Goal: Task Accomplishment & Management: Manage account settings

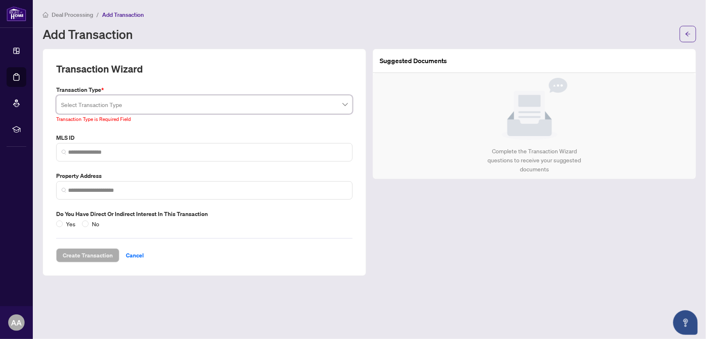
click at [127, 99] on input "search" at bounding box center [200, 106] width 279 height 18
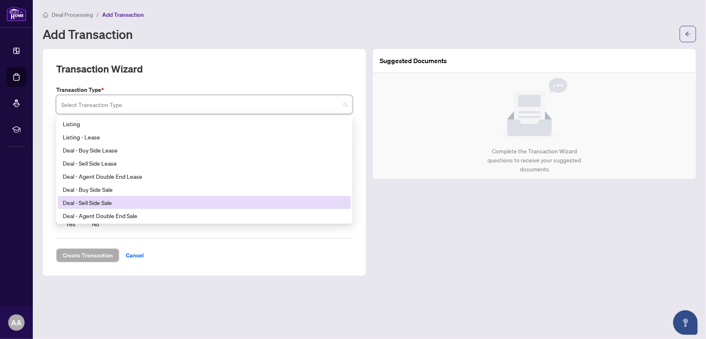
click at [116, 203] on div "Deal - Sell Side Sale" at bounding box center [204, 202] width 283 height 9
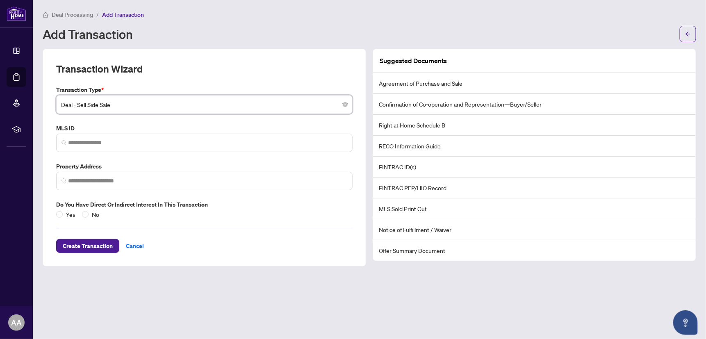
click at [123, 110] on span "Deal - Sell Side Sale" at bounding box center [204, 105] width 287 height 16
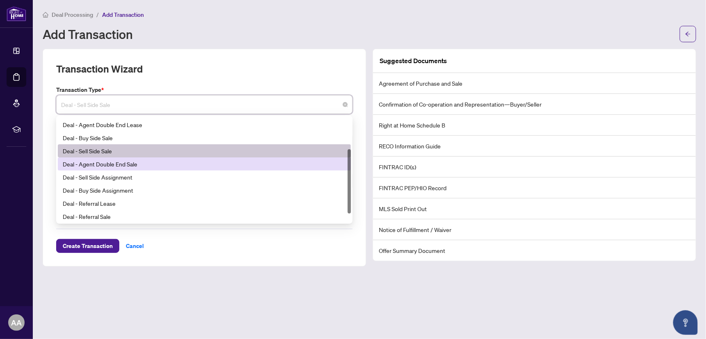
scroll to position [45, 0]
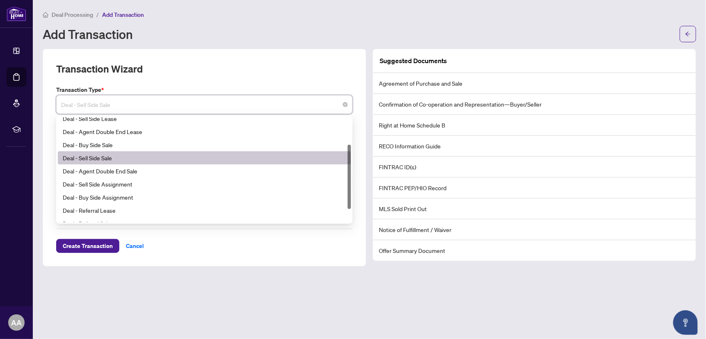
click at [137, 155] on div "Deal - Sell Side Sale" at bounding box center [204, 157] width 283 height 9
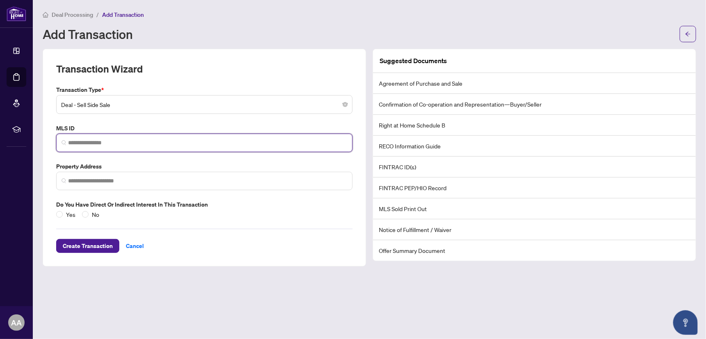
click at [99, 144] on input "search" at bounding box center [207, 143] width 279 height 9
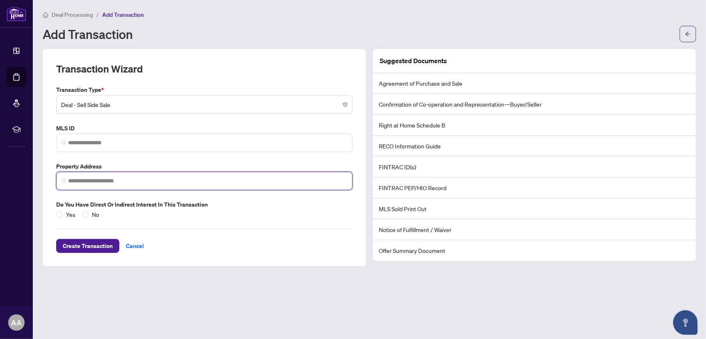
click at [95, 182] on input "search" at bounding box center [207, 181] width 279 height 9
paste input "**********"
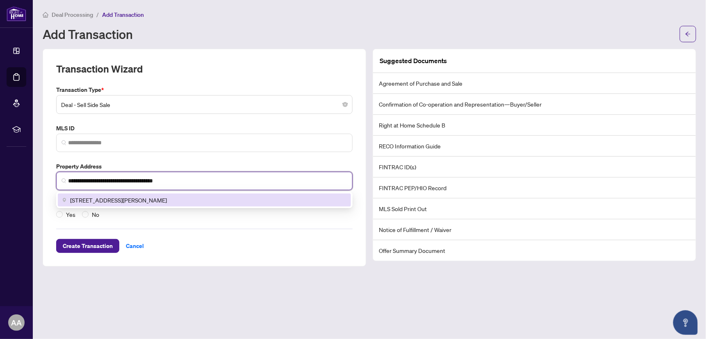
type input "**********"
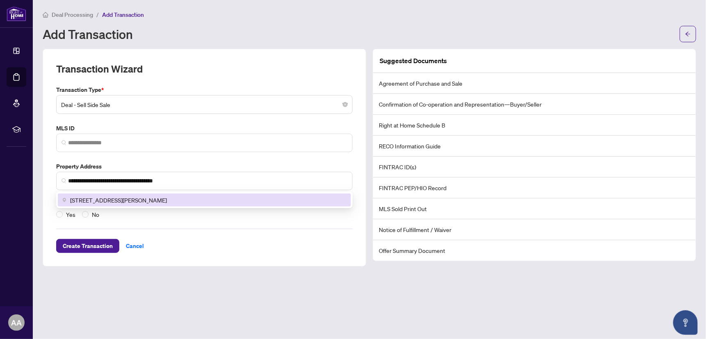
click at [290, 117] on div "**********" at bounding box center [204, 152] width 303 height 134
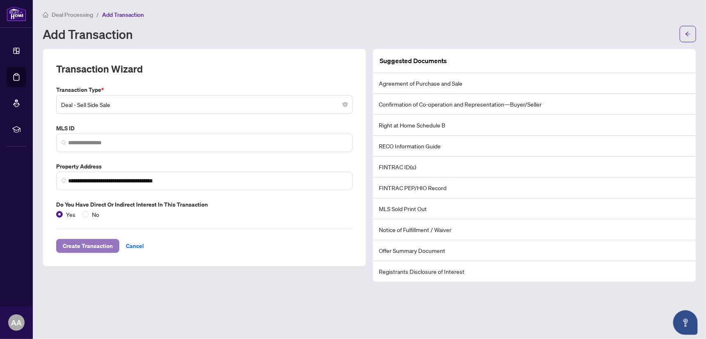
click at [78, 244] on span "Create Transaction" at bounding box center [88, 245] width 50 height 13
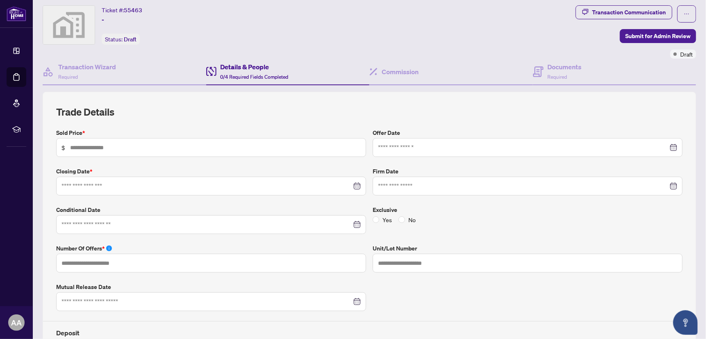
scroll to position [41, 0]
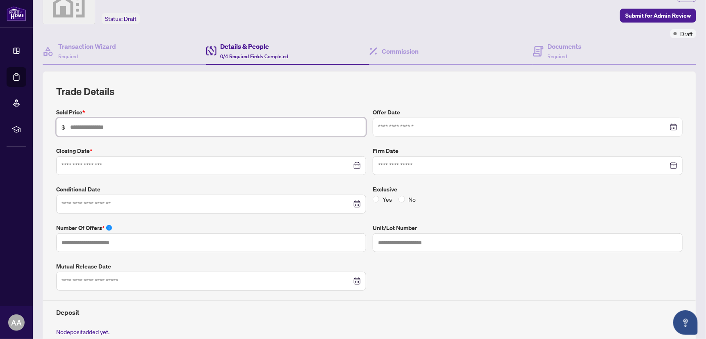
click at [119, 125] on input "text" at bounding box center [215, 127] width 291 height 9
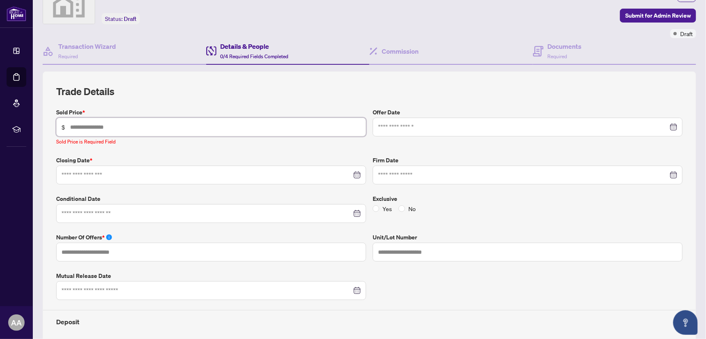
paste input "*********"
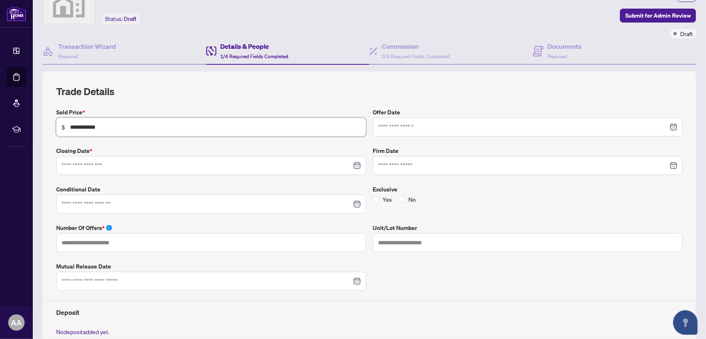
click at [80, 125] on input "**********" at bounding box center [215, 127] width 291 height 9
click at [89, 127] on input "**********" at bounding box center [215, 127] width 291 height 9
paste input "text"
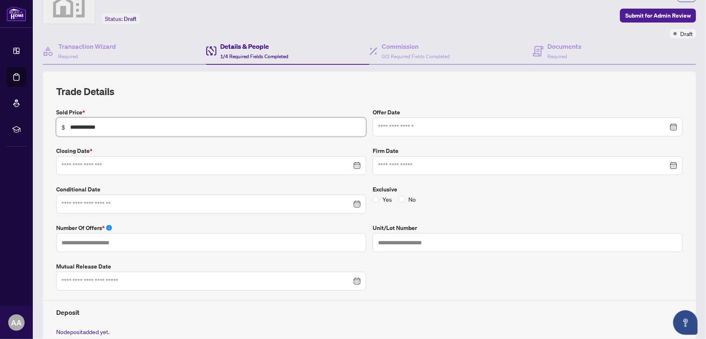
type input "**********"
click at [99, 165] on input at bounding box center [207, 165] width 290 height 9
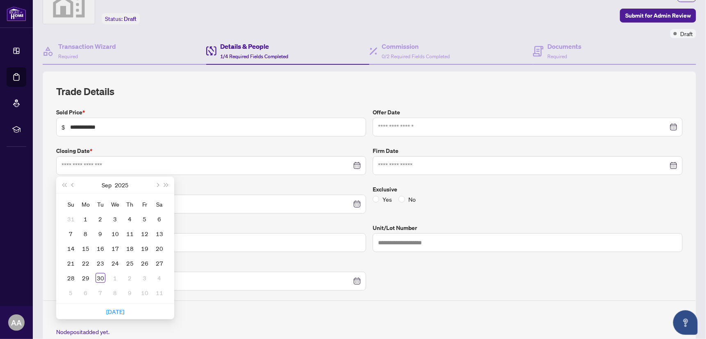
click at [214, 139] on div "**********" at bounding box center [369, 239] width 633 height 262
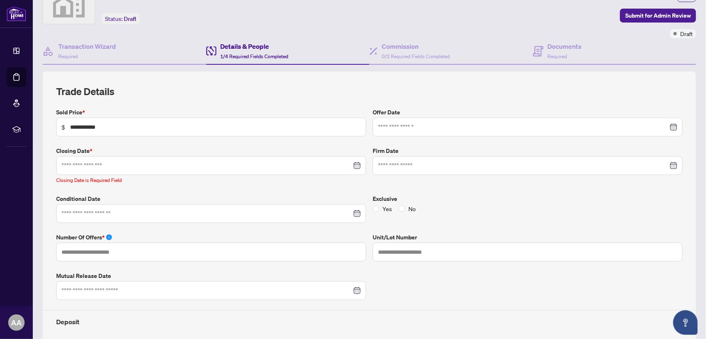
scroll to position [0, 0]
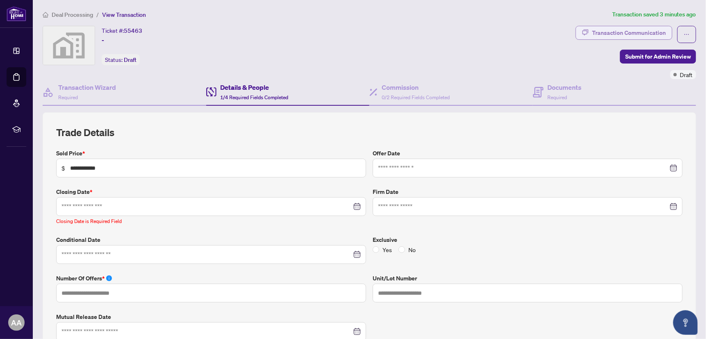
click at [602, 34] on div "Transaction Communication" at bounding box center [629, 32] width 74 height 13
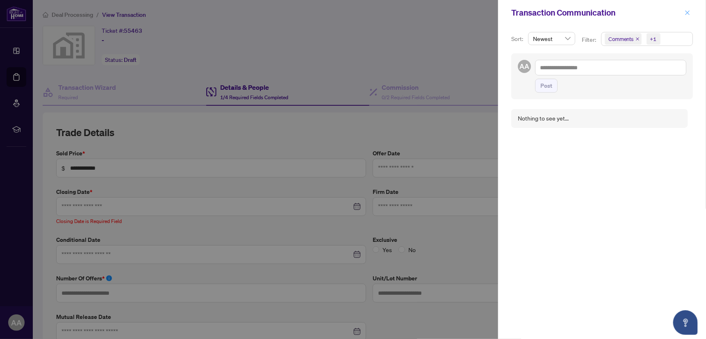
click at [687, 11] on icon "close" at bounding box center [688, 13] width 6 height 6
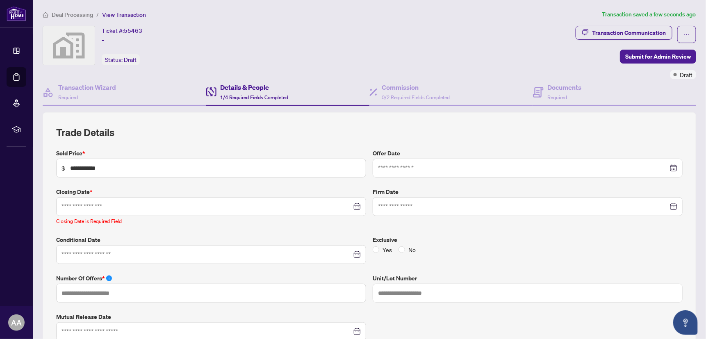
click at [356, 205] on div at bounding box center [211, 206] width 299 height 9
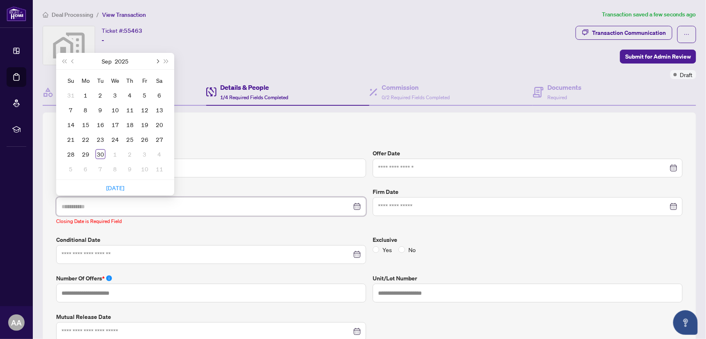
type input "**********"
click at [208, 34] on div "Ticket #: 55463 - Status: Draft" at bounding box center [308, 45] width 530 height 39
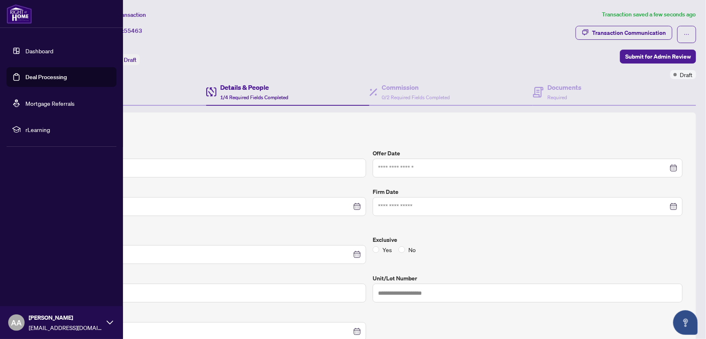
click at [29, 54] on link "Dashboard" at bounding box center [39, 50] width 28 height 7
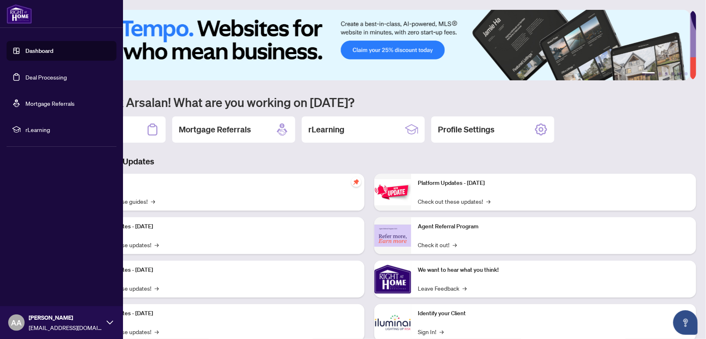
click at [31, 77] on link "Deal Processing" at bounding box center [45, 76] width 41 height 7
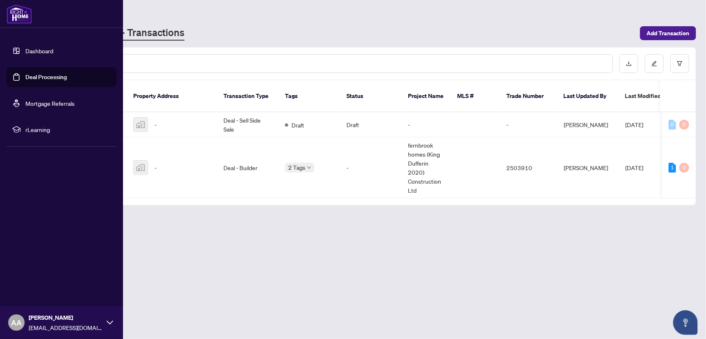
click at [38, 55] on link "Dashboard" at bounding box center [39, 50] width 28 height 7
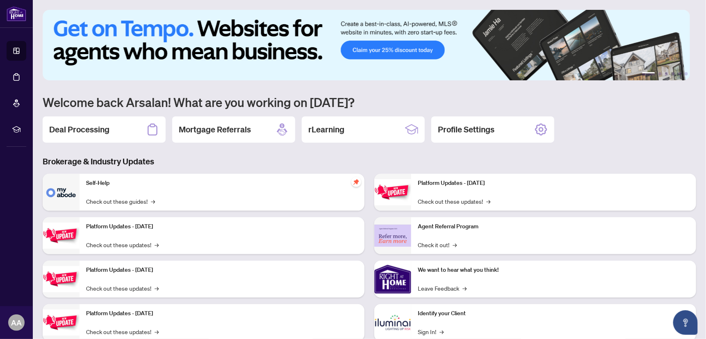
click at [278, 30] on img at bounding box center [366, 45] width 647 height 71
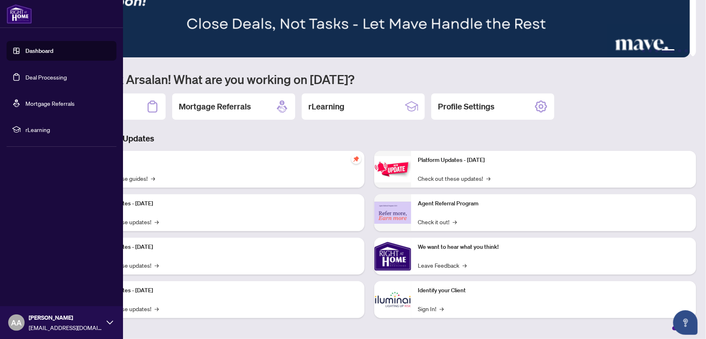
click at [25, 12] on img at bounding box center [19, 14] width 25 height 20
click at [13, 322] on span "AA" at bounding box center [16, 322] width 11 height 11
click at [56, 201] on div "Dashboard Deal Processing Mortgage Referrals rLearning AA [PERSON_NAME] [EMAIL_…" at bounding box center [61, 169] width 123 height 339
click at [38, 76] on link "Deal Processing" at bounding box center [45, 76] width 41 height 7
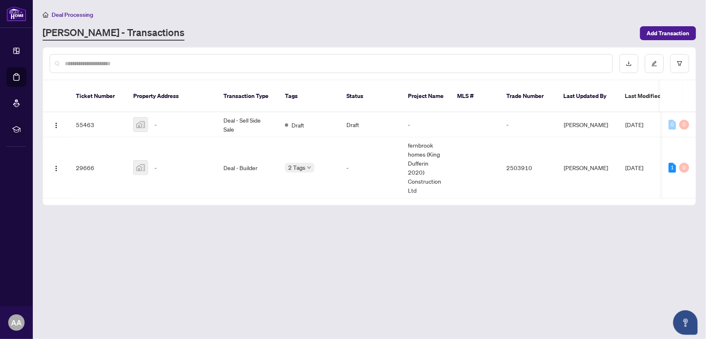
click at [347, 213] on main "Deal Processing [PERSON_NAME] - Transactions Add Transaction Ticket Number Prop…" at bounding box center [369, 169] width 673 height 339
click at [350, 113] on td "Draft" at bounding box center [371, 124] width 62 height 25
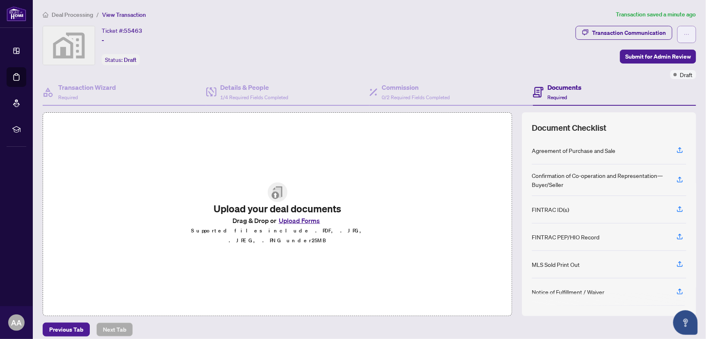
click at [686, 35] on button "button" at bounding box center [686, 34] width 19 height 17
click at [670, 77] on span "Delete Transaction" at bounding box center [652, 78] width 63 height 9
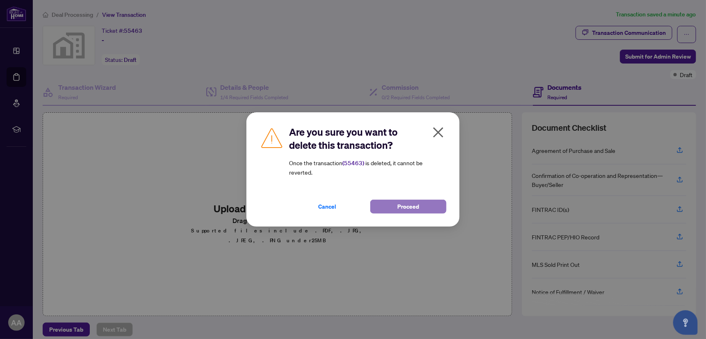
click at [415, 206] on span "Proceed" at bounding box center [409, 206] width 22 height 13
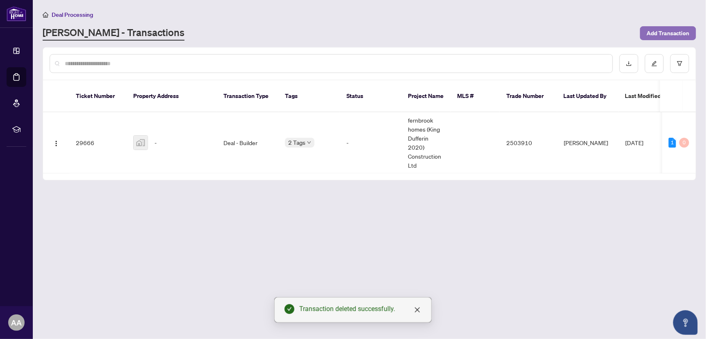
click at [670, 33] on span "Add Transaction" at bounding box center [668, 33] width 43 height 13
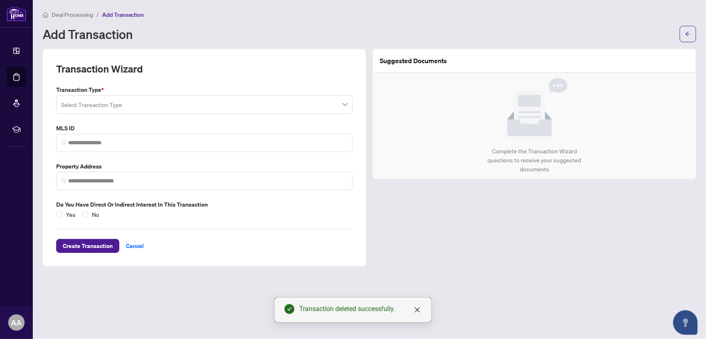
click at [345, 107] on span at bounding box center [204, 105] width 287 height 16
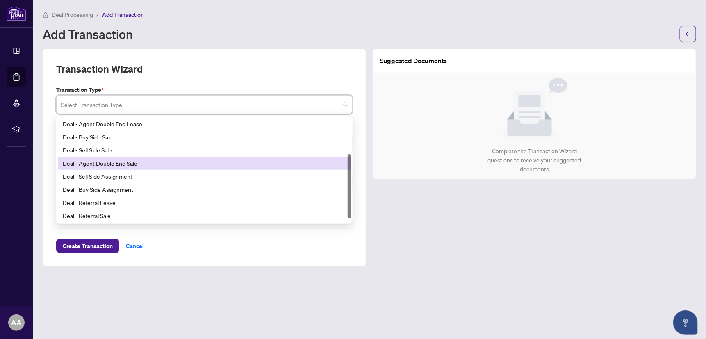
scroll to position [59, 0]
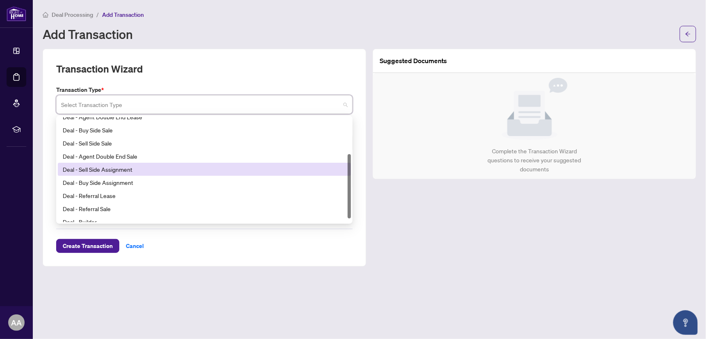
click at [121, 171] on div "Deal - Sell Side Assignment" at bounding box center [204, 169] width 283 height 9
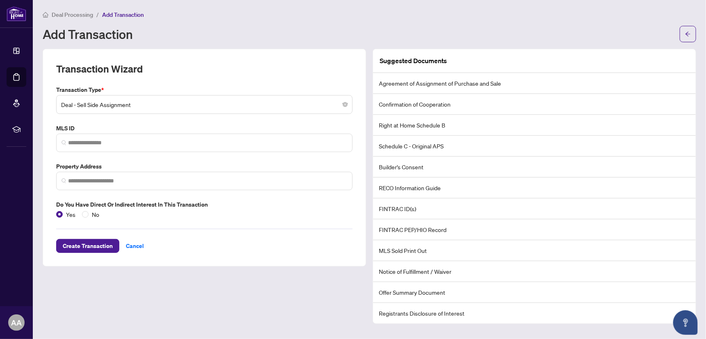
click at [422, 250] on li "MLS Sold Print Out" at bounding box center [534, 250] width 323 height 21
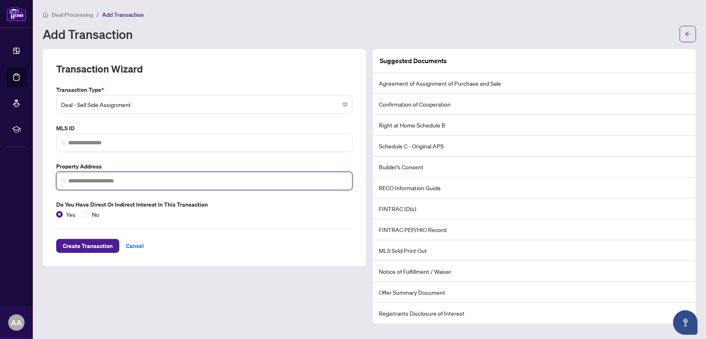
paste input "*******"
click at [103, 180] on input "*******" at bounding box center [207, 181] width 279 height 9
click at [77, 179] on input "*******" at bounding box center [207, 181] width 279 height 9
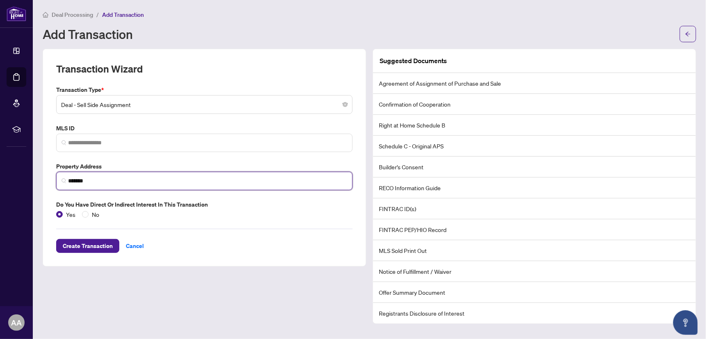
click at [77, 180] on input "*******" at bounding box center [207, 181] width 279 height 9
paste input "**********"
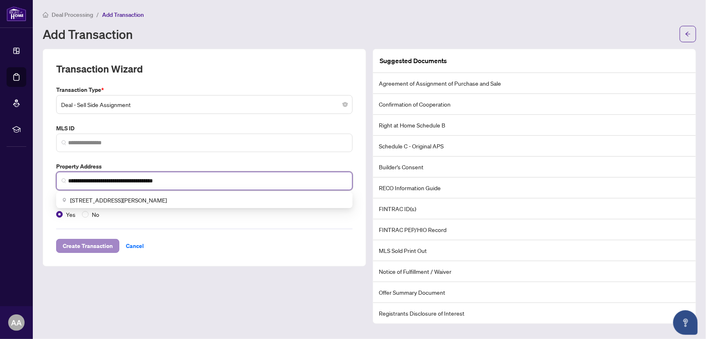
type input "**********"
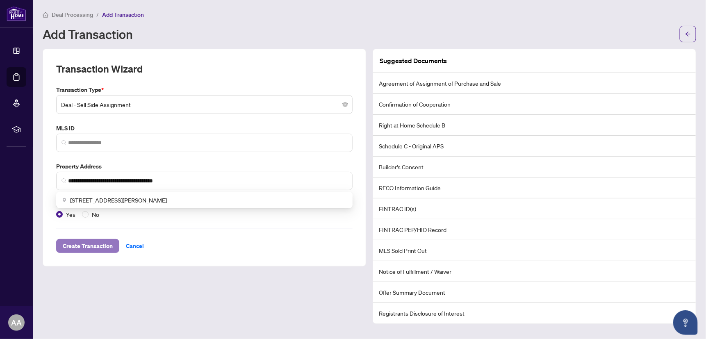
click at [94, 250] on span "Create Transaction" at bounding box center [88, 245] width 50 height 13
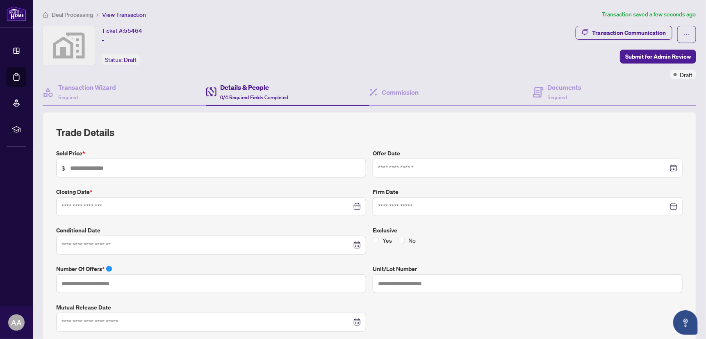
click at [679, 23] on div "Deal Processing / View Transaction Transaction saved a few seconds ago Ticket #…" at bounding box center [369, 307] width 660 height 594
click at [677, 35] on button "button" at bounding box center [686, 34] width 19 height 17
click at [659, 76] on span "Delete Transaction" at bounding box center [652, 78] width 63 height 9
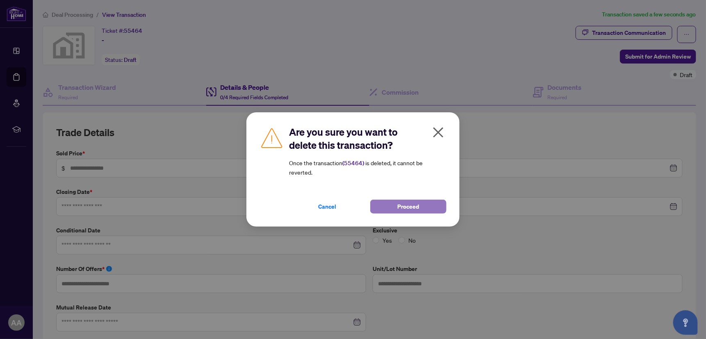
click at [408, 206] on span "Proceed" at bounding box center [409, 206] width 22 height 13
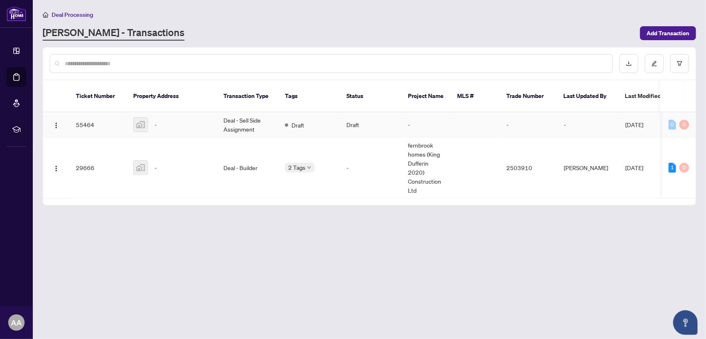
click at [636, 121] on span "[DATE]" at bounding box center [634, 124] width 18 height 7
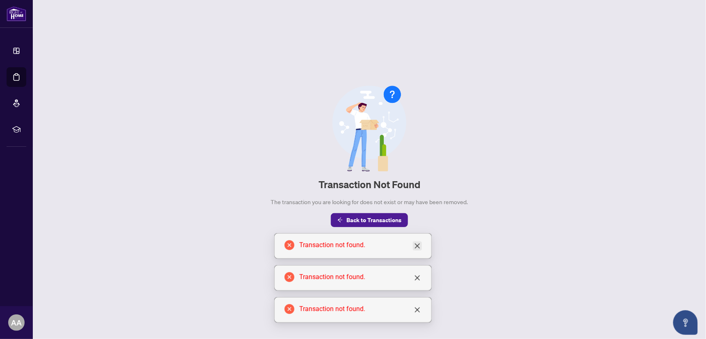
click at [419, 244] on icon "close" at bounding box center [417, 246] width 5 height 5
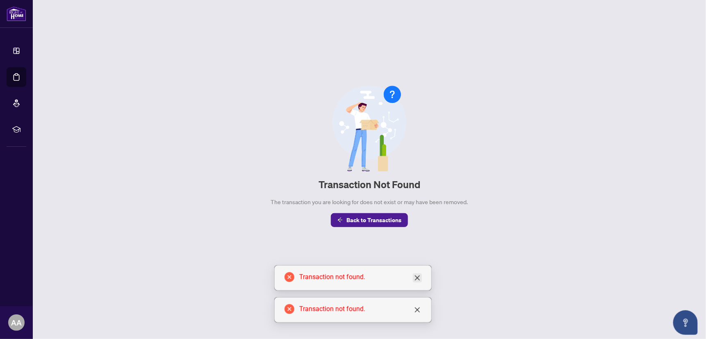
click at [416, 276] on icon "close" at bounding box center [417, 278] width 7 height 7
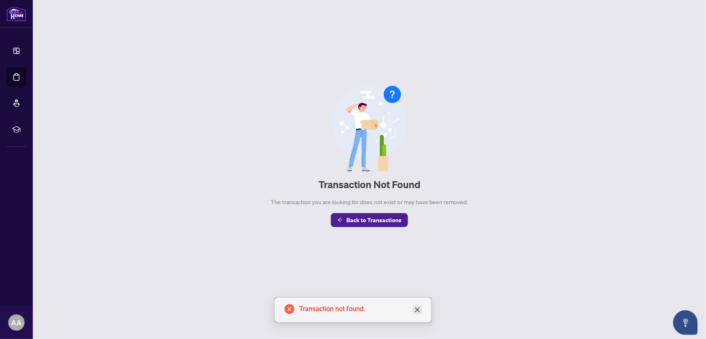
click at [418, 312] on icon "close" at bounding box center [417, 310] width 7 height 7
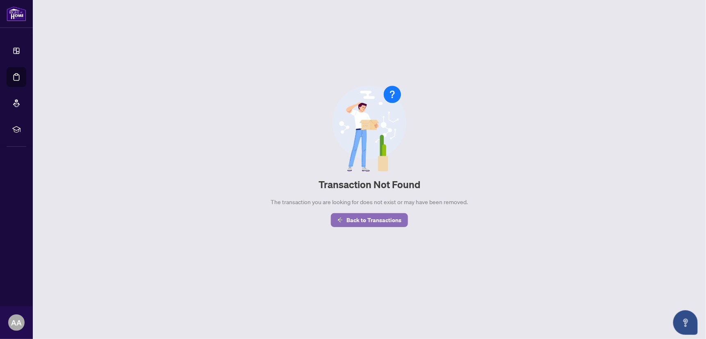
click at [385, 221] on span "Back to Transactions" at bounding box center [374, 220] width 55 height 13
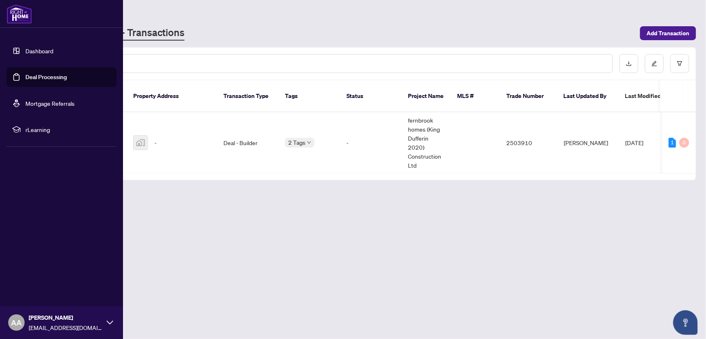
click at [25, 50] on link "Dashboard" at bounding box center [39, 50] width 28 height 7
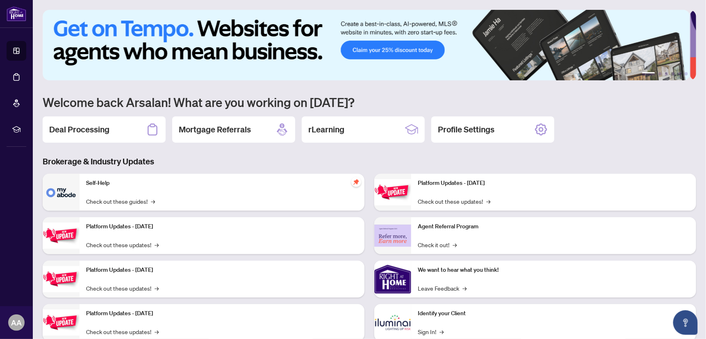
scroll to position [7, 0]
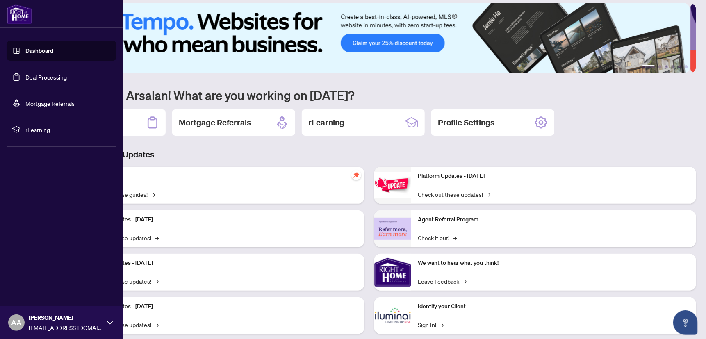
click at [43, 52] on link "Dashboard" at bounding box center [39, 50] width 28 height 7
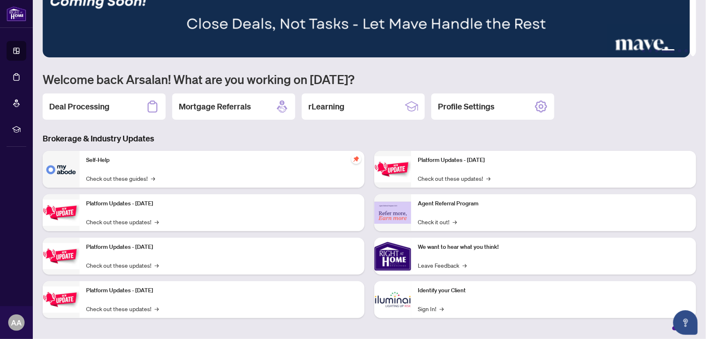
scroll to position [0, 0]
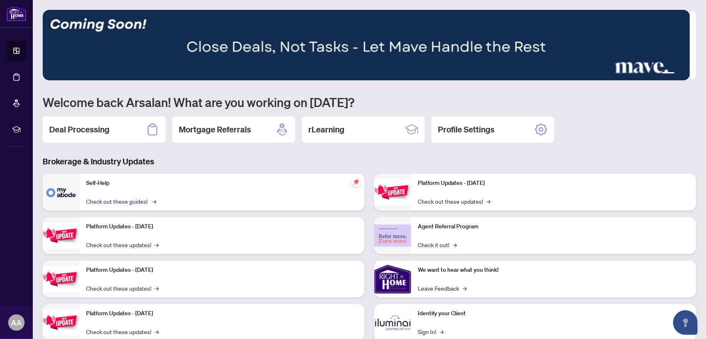
click at [137, 200] on link "Check out these guides! →" at bounding box center [120, 201] width 69 height 9
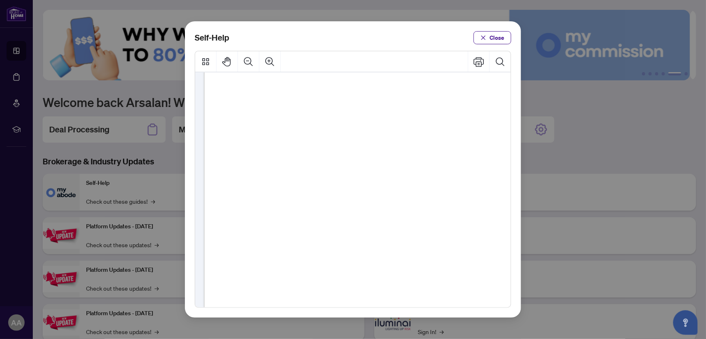
scroll to position [48, 0]
click at [362, 138] on span "PDF" at bounding box center [360, 138] width 11 height 8
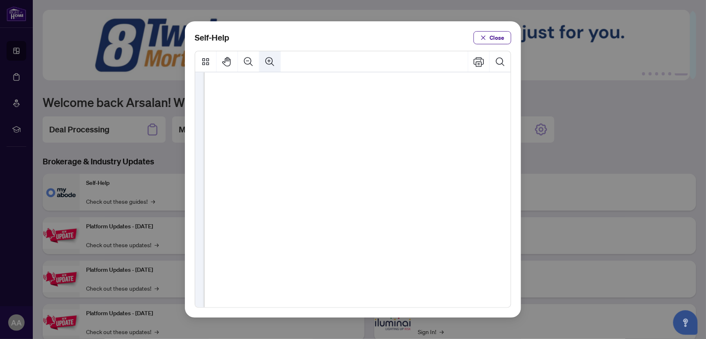
click at [269, 61] on icon "Zoom In" at bounding box center [269, 61] width 9 height 9
click at [226, 61] on icon "Pan Mode" at bounding box center [227, 61] width 11 height 11
drag, startPoint x: 335, startPoint y: 139, endPoint x: 322, endPoint y: 78, distance: 63.0
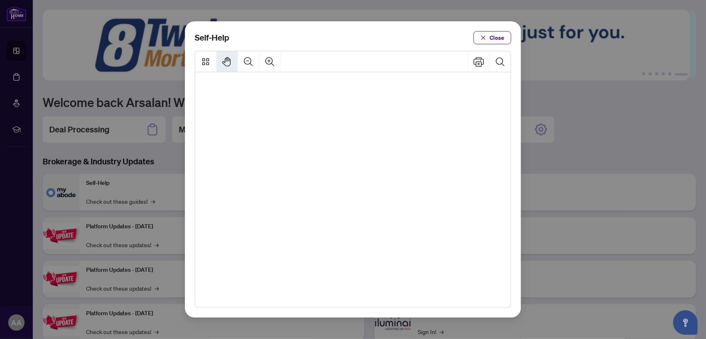
click at [322, 78] on ul "● How to Apply and Reset Filters ( PDF ) ● How to Archive a Document ( PDF ) ● …" at bounding box center [340, 201] width 249 height 383
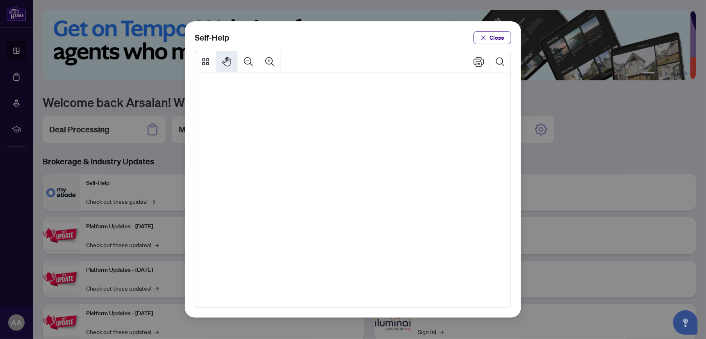
click at [372, 167] on span "PDF" at bounding box center [370, 164] width 14 height 10
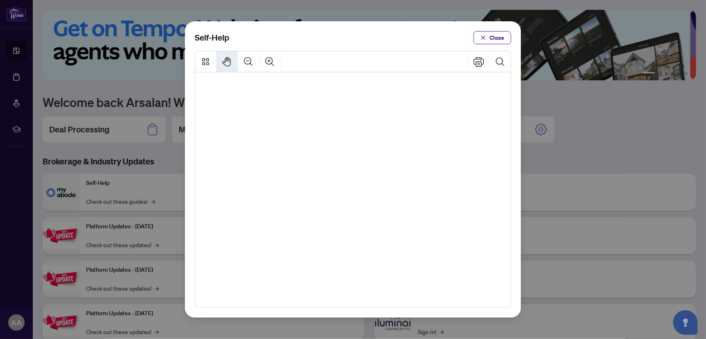
click at [378, 260] on span "PDF" at bounding box center [377, 256] width 14 height 10
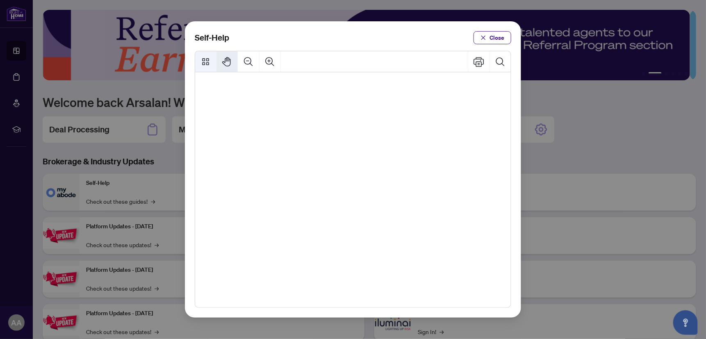
click at [205, 58] on icon "Thumbnails" at bounding box center [206, 61] width 11 height 11
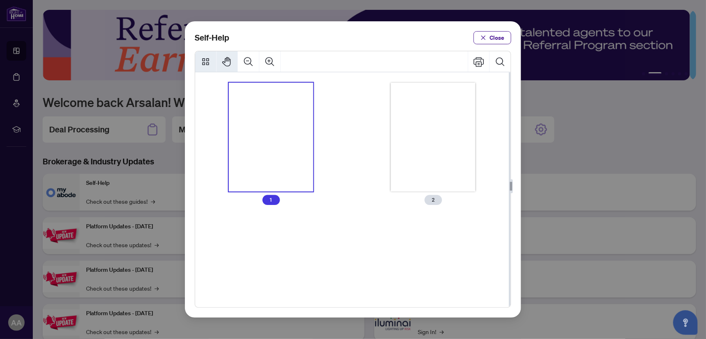
click at [435, 154] on div "Thumbnails" at bounding box center [433, 137] width 84 height 109
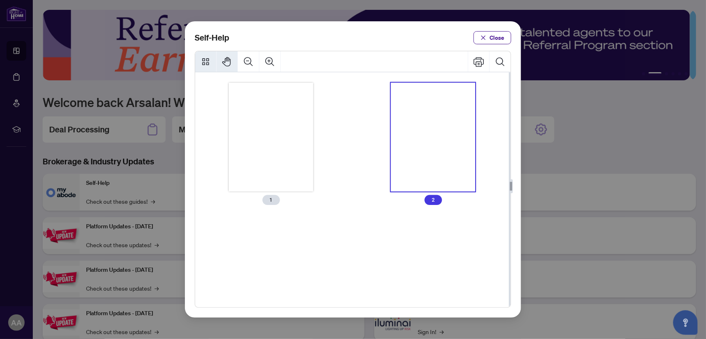
scroll to position [486, 43]
click at [490, 34] on span "Close" at bounding box center [497, 37] width 15 height 13
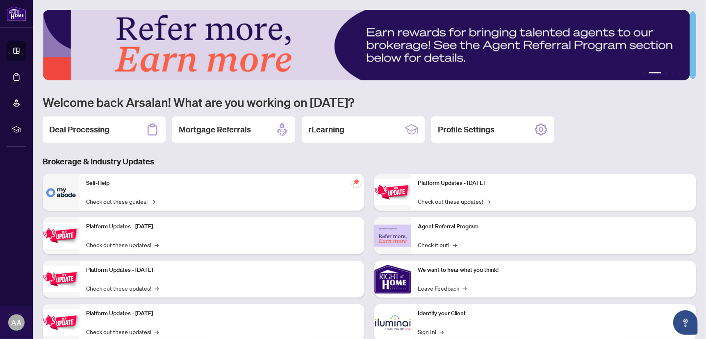
scroll to position [23, 0]
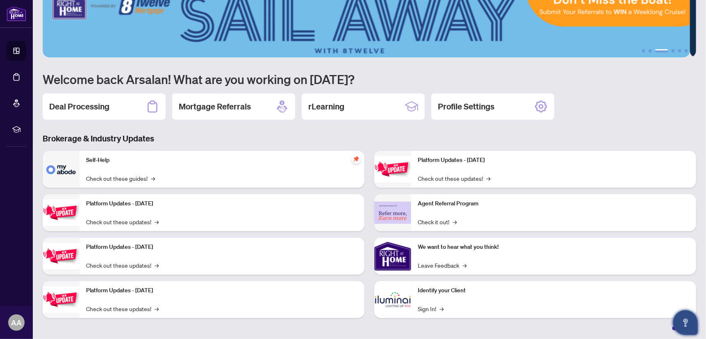
click at [691, 319] on icon "Open asap" at bounding box center [686, 323] width 10 height 10
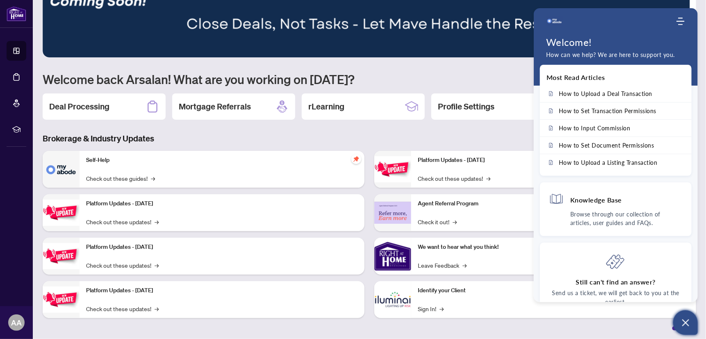
click at [475, 74] on h1 "Welcome back Arsalan! What are you working on [DATE]?" at bounding box center [370, 79] width 654 height 16
click at [112, 180] on link "Check out these guides! →" at bounding box center [120, 178] width 69 height 9
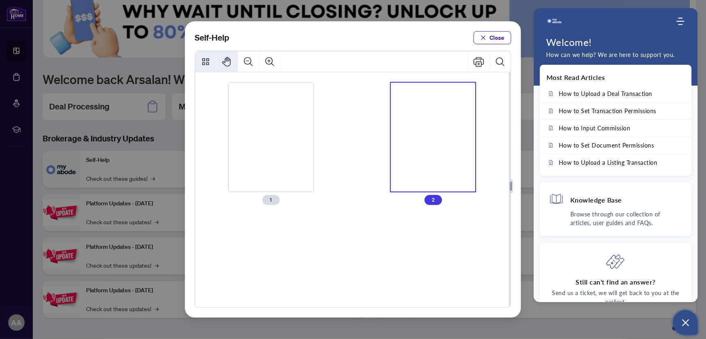
click at [276, 177] on div "Thumbnails" at bounding box center [271, 137] width 84 height 109
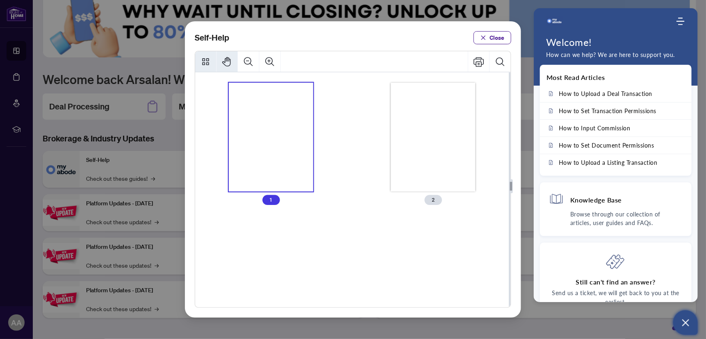
click at [266, 140] on div "Thumbnails" at bounding box center [271, 137] width 84 height 109
click at [273, 155] on div "Thumbnails" at bounding box center [271, 137] width 84 height 109
click at [270, 54] on button "Zoom In" at bounding box center [270, 61] width 21 height 21
click at [272, 59] on icon "Zoom In" at bounding box center [270, 61] width 11 height 11
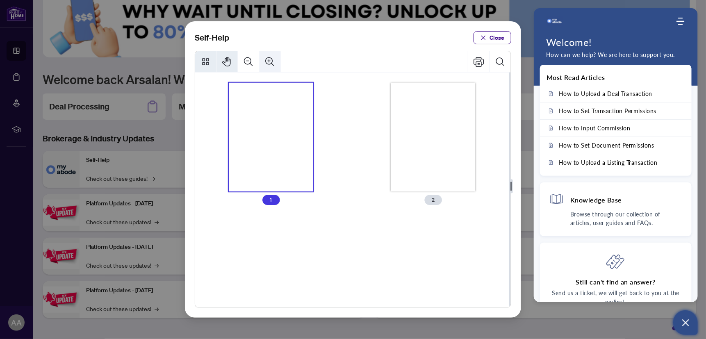
click at [272, 59] on icon "Zoom In" at bounding box center [269, 61] width 9 height 9
click at [272, 194] on li "1" at bounding box center [271, 144] width 84 height 122
click at [502, 62] on icon "Search Document" at bounding box center [500, 61] width 11 height 11
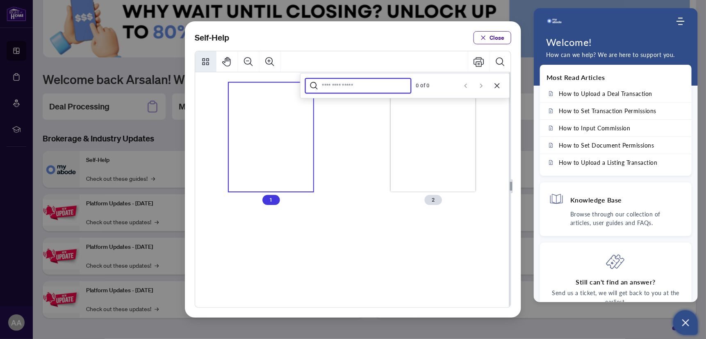
click at [351, 83] on input "Search Document" at bounding box center [364, 85] width 85 height 7
click at [499, 86] on icon "Cancel" at bounding box center [497, 85] width 7 height 7
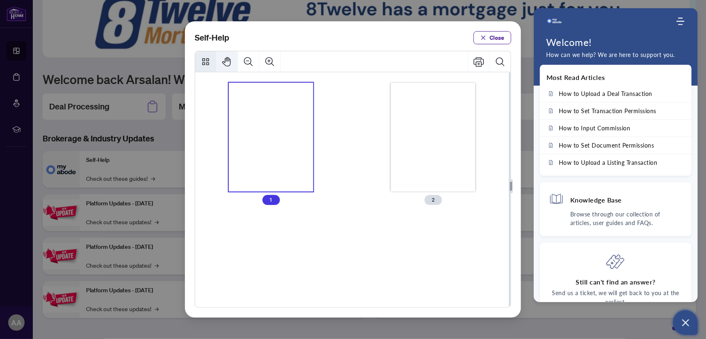
click at [226, 60] on icon "Pan Mode" at bounding box center [226, 61] width 8 height 9
click at [208, 61] on icon "Thumbnails" at bounding box center [205, 61] width 7 height 7
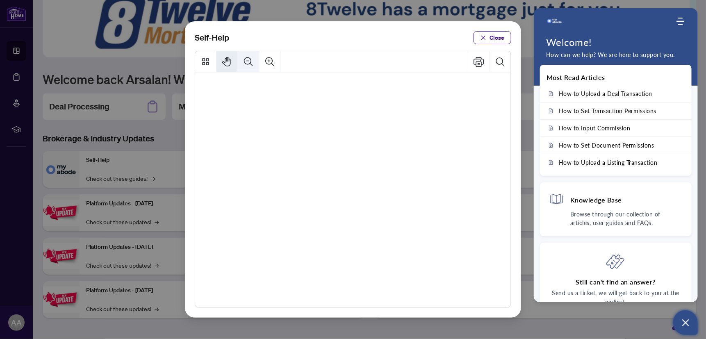
click at [249, 70] on button "Zoom Out" at bounding box center [248, 61] width 21 height 21
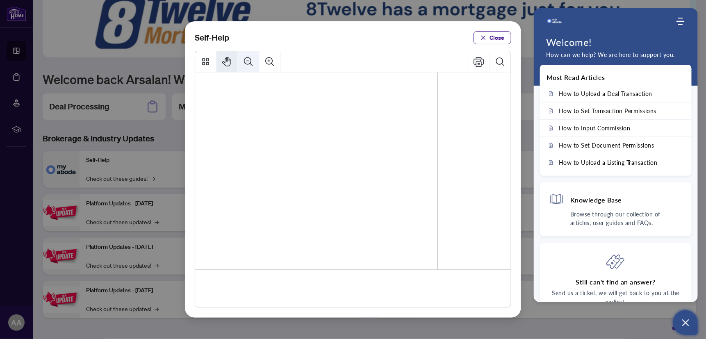
scroll to position [30, 0]
click at [227, 64] on icon "Pan Mode" at bounding box center [227, 61] width 11 height 11
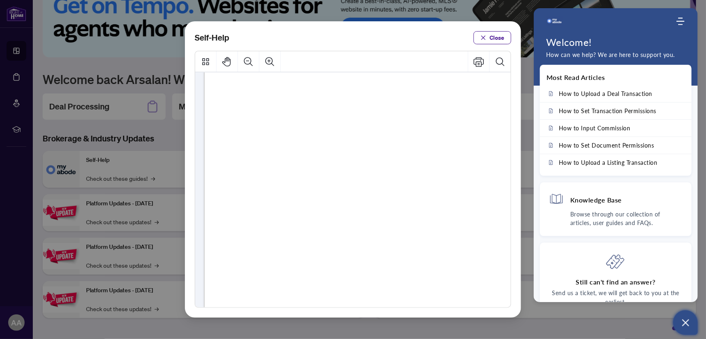
click at [392, 135] on span "PDF" at bounding box center [393, 135] width 14 height 10
drag, startPoint x: 411, startPoint y: 136, endPoint x: 349, endPoint y: 135, distance: 62.3
click at [333, 130] on span "● How to Archive a Document ( PDF )" at bounding box center [333, 130] width 0 height 0
drag, startPoint x: 349, startPoint y: 135, endPoint x: 347, endPoint y: 148, distance: 13.2
click at [347, 148] on ul "● How to Apply and Reset Filters ( PDF ) ● How to Archive a Document ( PDF ) ● …" at bounding box center [386, 296] width 249 height 383
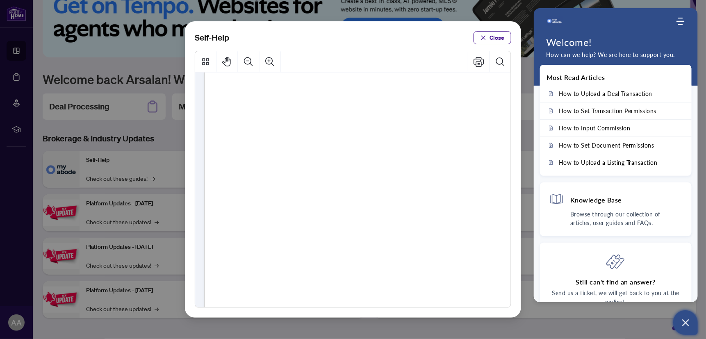
click at [161, 136] on div "Self-Help Close" at bounding box center [353, 169] width 706 height 339
click at [498, 39] on span "Close" at bounding box center [497, 37] width 15 height 13
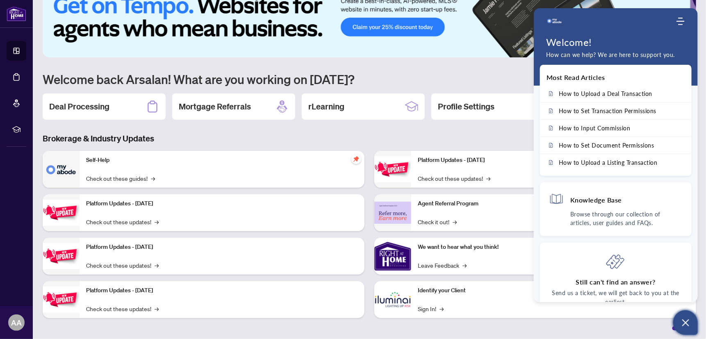
click at [681, 321] on icon "Open asap" at bounding box center [686, 323] width 10 height 10
